Goal: Task Accomplishment & Management: Manage account settings

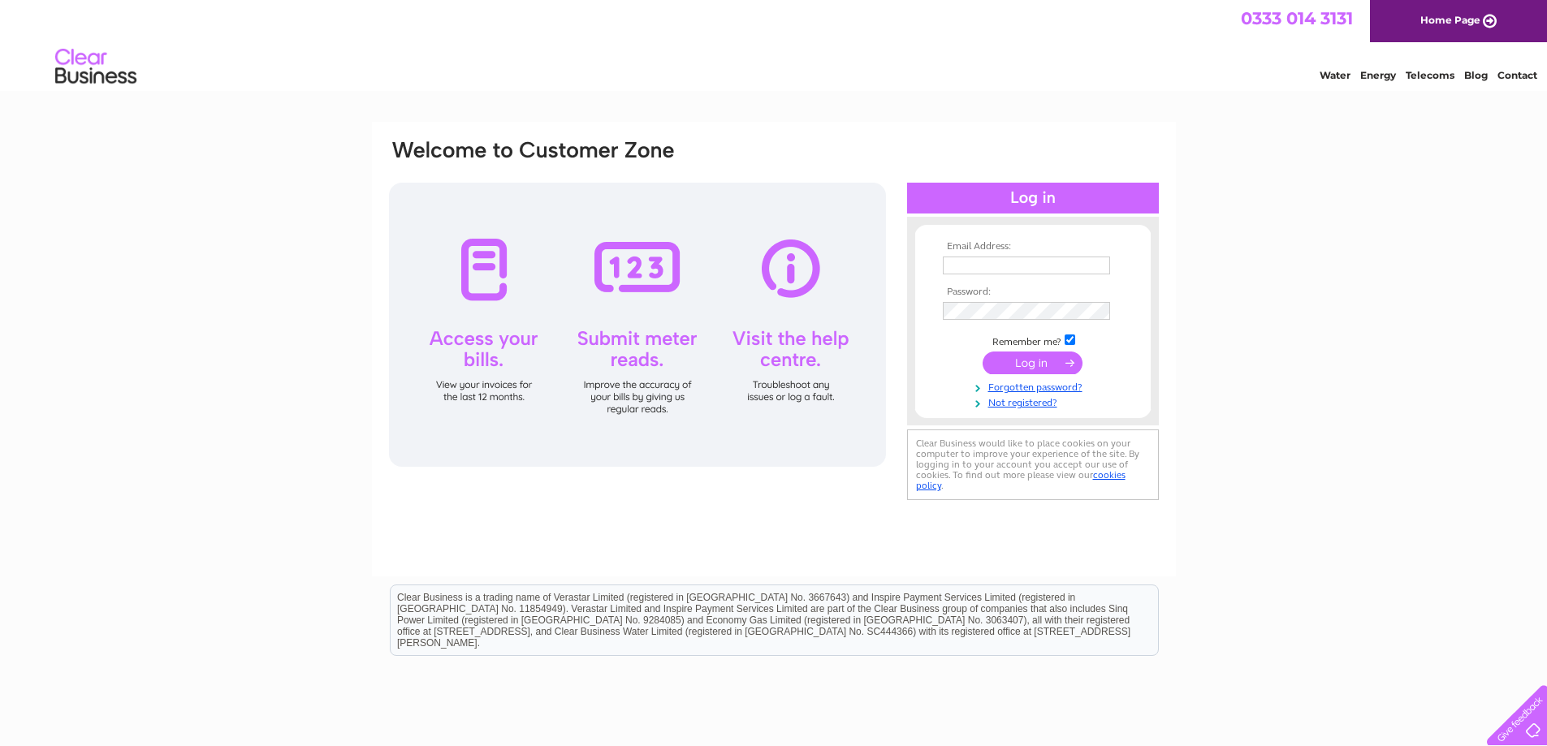
click at [973, 257] on input "text" at bounding box center [1026, 266] width 167 height 18
type input "khalid@ifc.co.uk"
click at [982, 352] on input "submit" at bounding box center [1032, 363] width 100 height 23
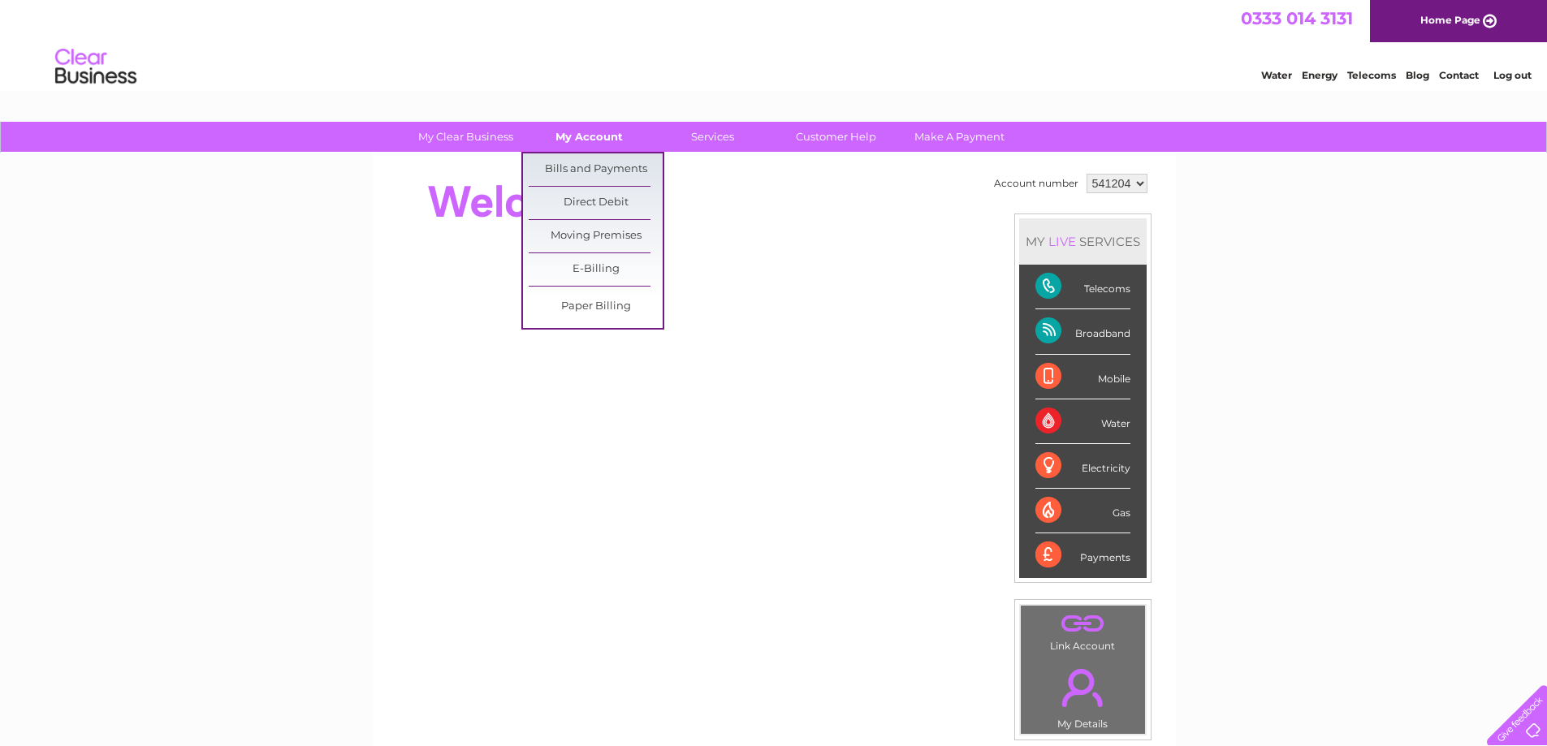
click at [598, 128] on link "My Account" at bounding box center [589, 137] width 134 height 30
click at [614, 181] on link "Bills and Payments" at bounding box center [596, 169] width 134 height 32
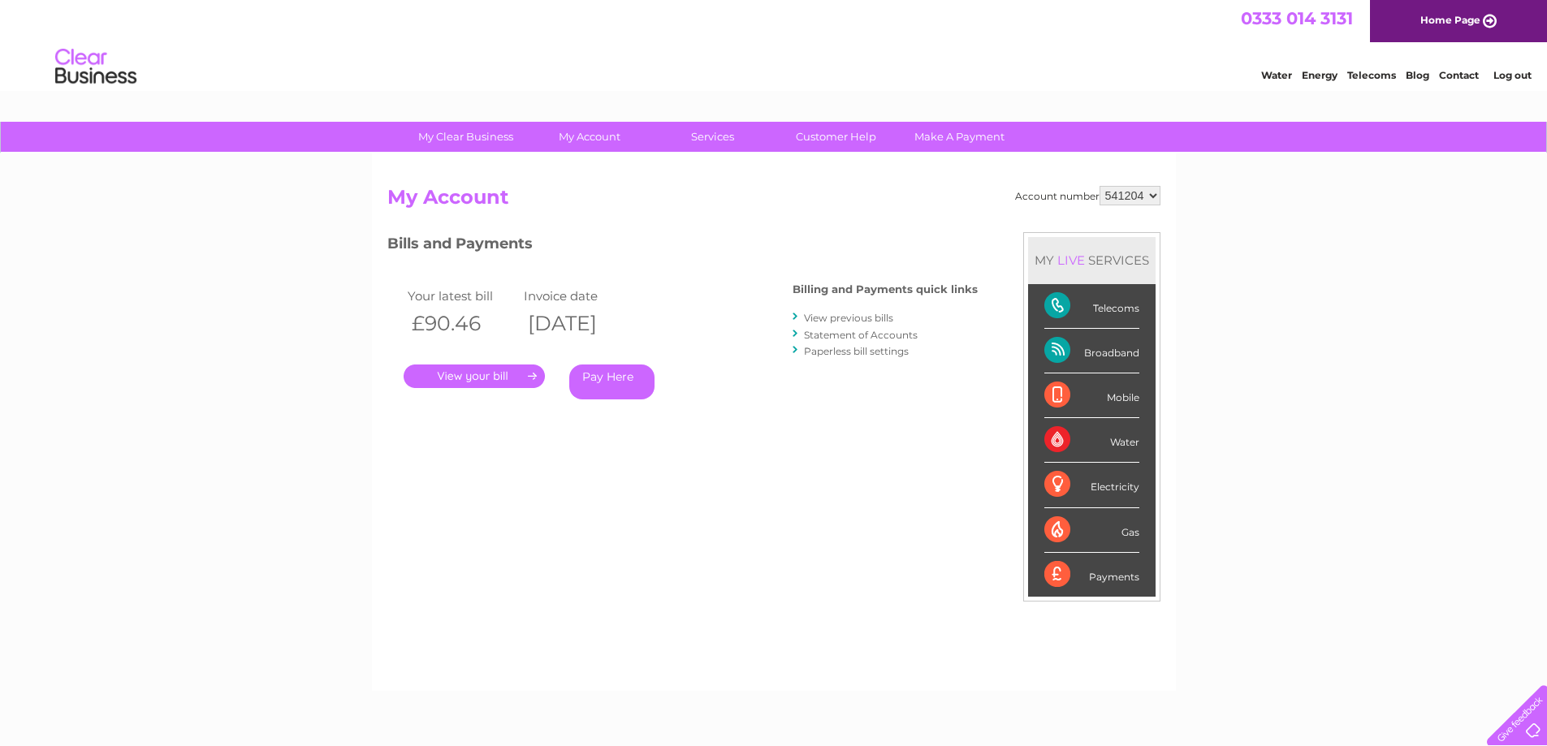
click at [505, 384] on link "." at bounding box center [473, 377] width 141 height 24
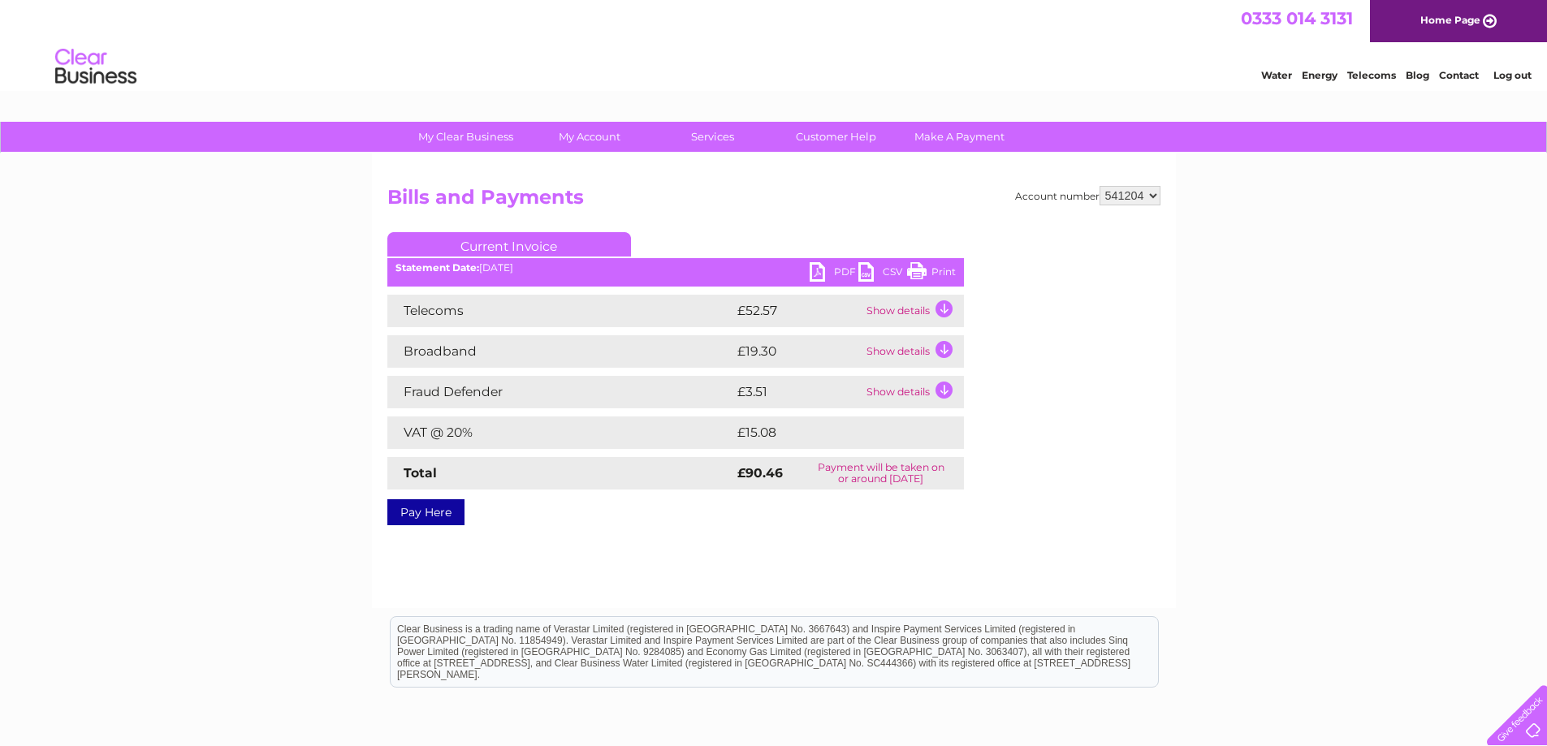
click at [842, 274] on link "PDF" at bounding box center [833, 274] width 49 height 24
